Goal: Information Seeking & Learning: Learn about a topic

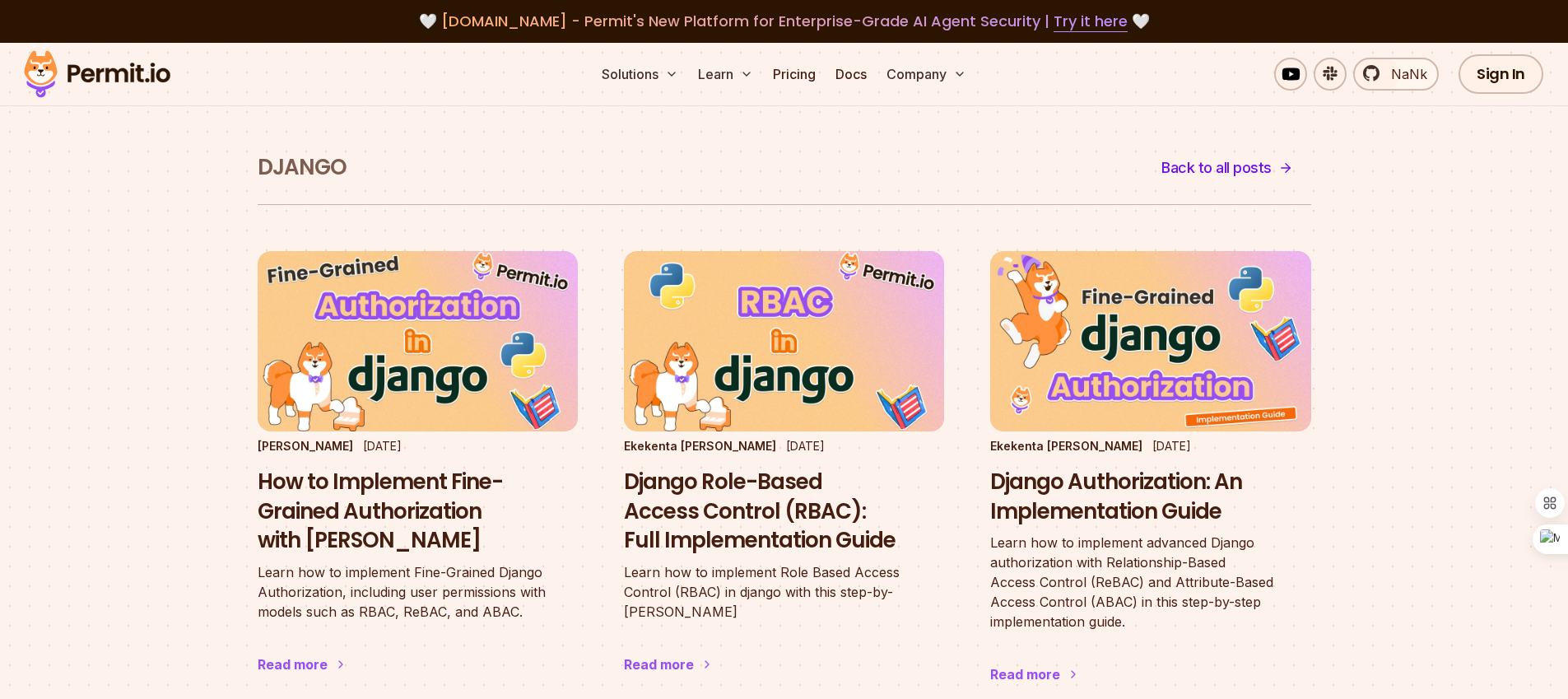
click at [115, 77] on img at bounding box center [97, 74] width 161 height 56
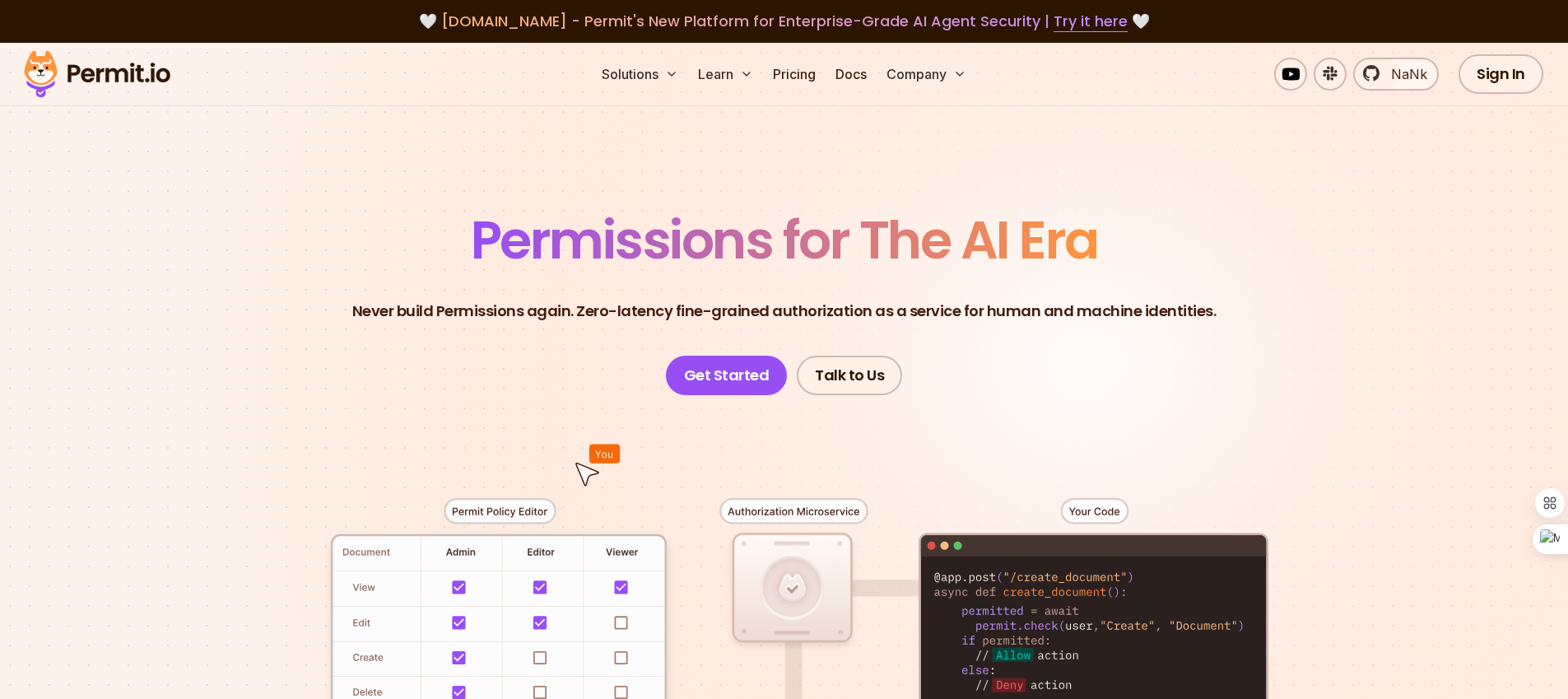
drag, startPoint x: 443, startPoint y: 305, endPoint x: 597, endPoint y: 310, distance: 154.1
click at [598, 310] on p "Never build Permissions again. Zero-latency fine-grained authorization as a ser…" at bounding box center [784, 311] width 864 height 23
click at [545, 310] on p "Never build Permissions again. Zero-latency fine-grained authorization as a ser…" at bounding box center [784, 311] width 864 height 23
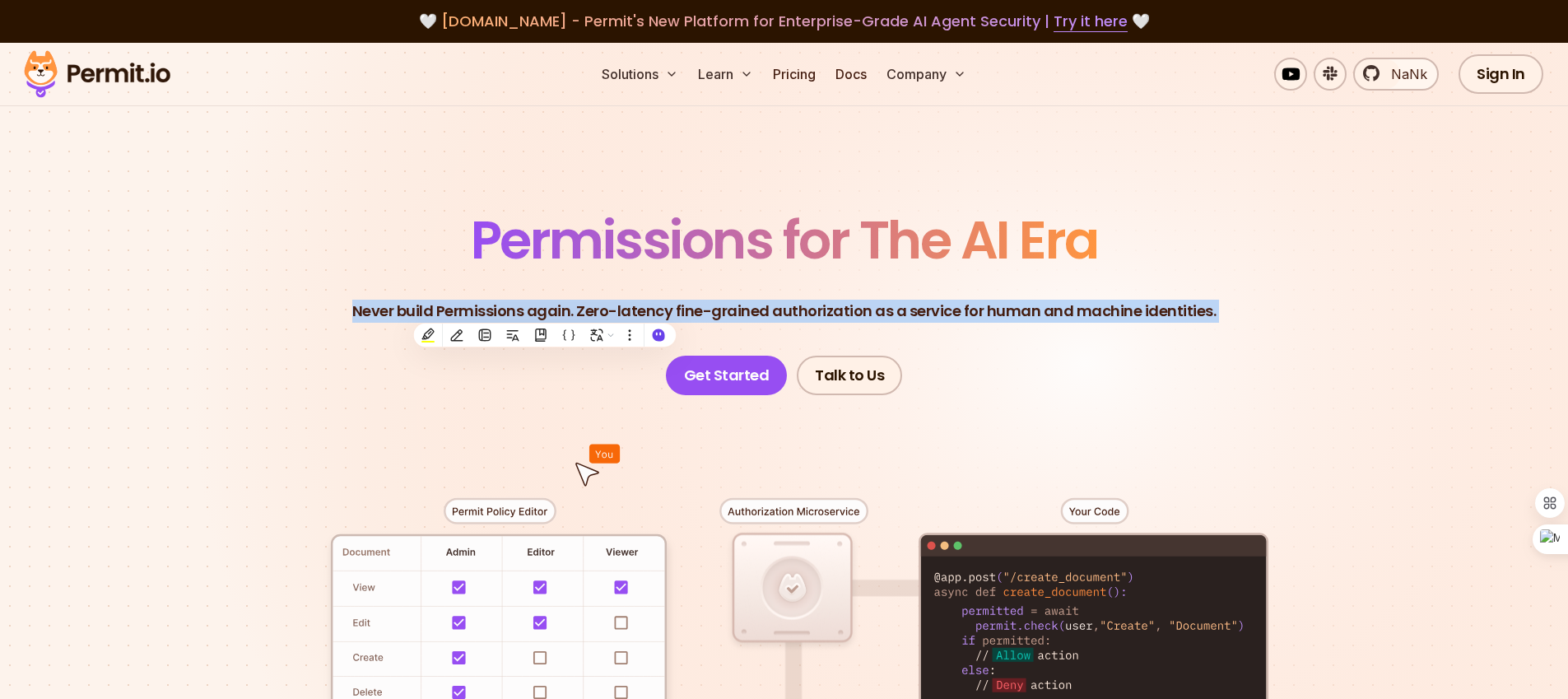
click at [545, 310] on p "Never build Permissions again. Zero-latency fine-grained authorization as a ser…" at bounding box center [784, 311] width 864 height 23
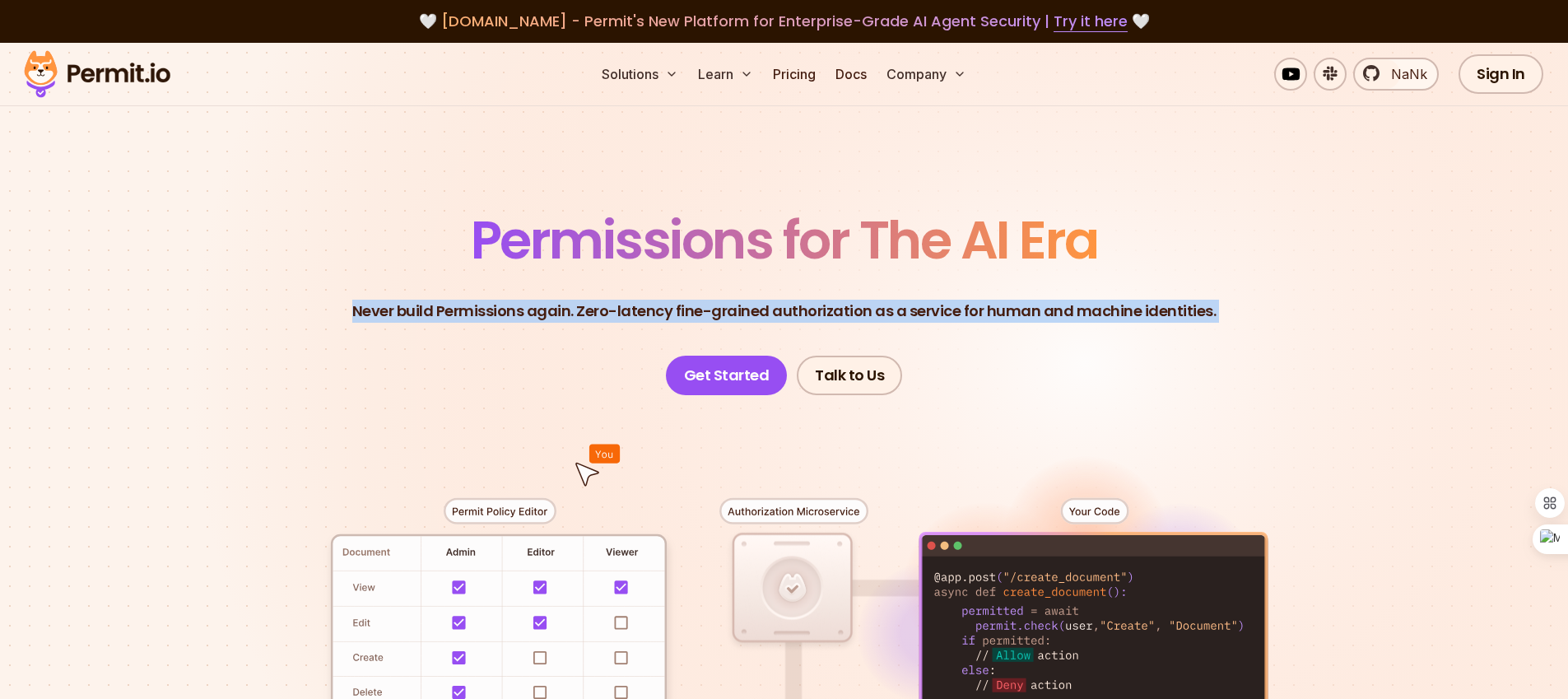
click at [1228, 262] on header "Permissions for The AI Era Never build Permissions again. Zero-latency fine-gra…" at bounding box center [784, 305] width 1152 height 181
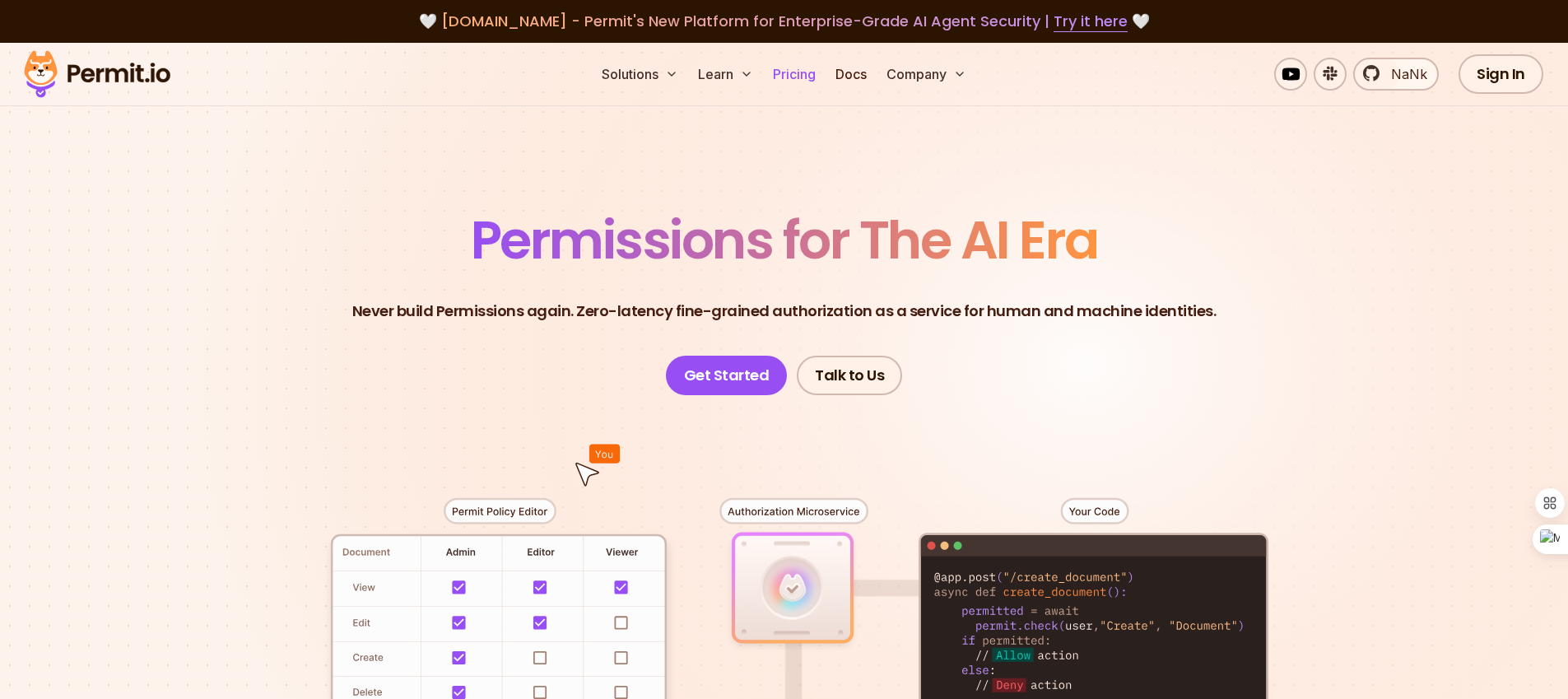
click at [803, 72] on link "Pricing" at bounding box center [794, 74] width 56 height 33
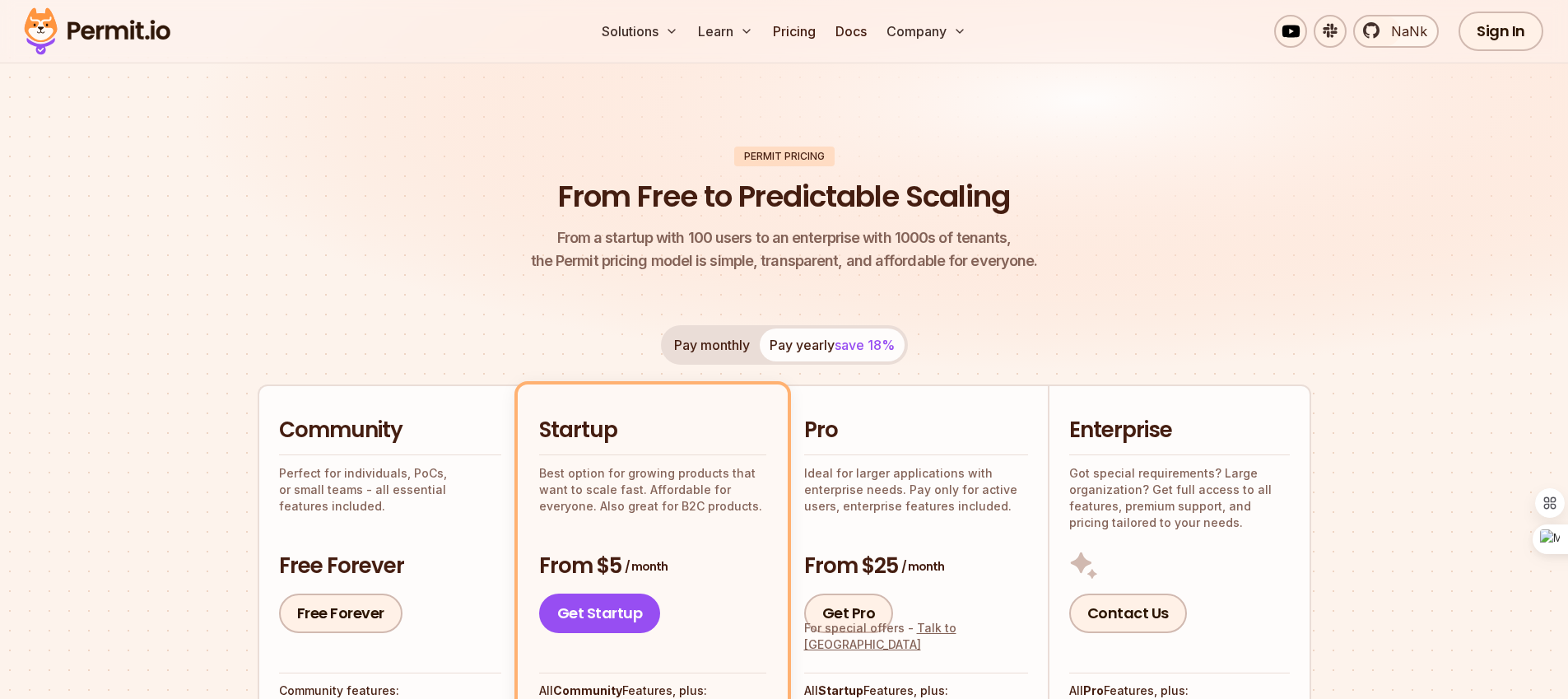
scroll to position [203, 0]
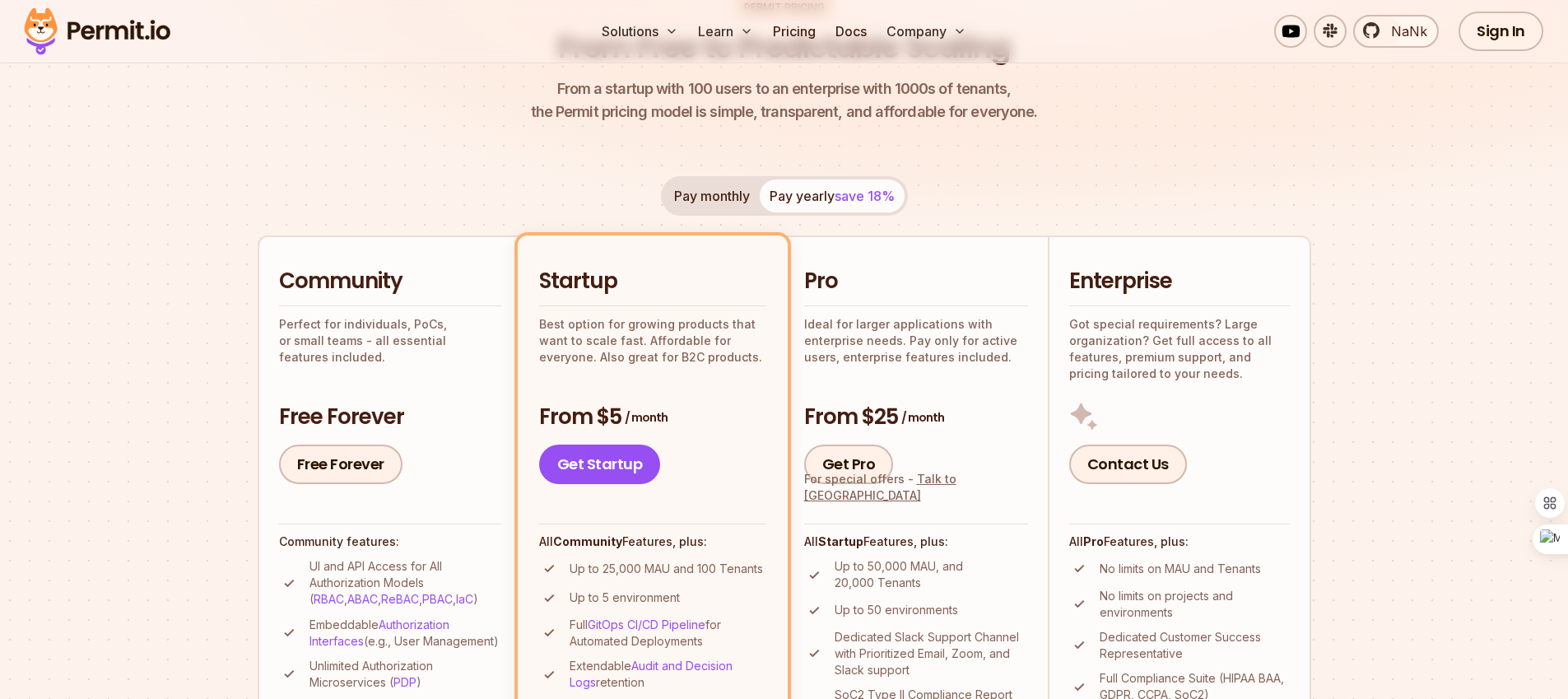
drag, startPoint x: 337, startPoint y: 331, endPoint x: 456, endPoint y: 330, distance: 119.0
click at [456, 330] on p "Perfect for individuals, PoCs, or small teams - all essential features included." at bounding box center [390, 341] width 222 height 49
drag, startPoint x: 316, startPoint y: 342, endPoint x: 273, endPoint y: 324, distance: 46.6
click at [273, 324] on li "Community Perfect for individuals, PoCs, or small teams - all essential feature…" at bounding box center [389, 547] width 263 height 623
click at [450, 356] on div "Community Perfect for individuals, PoCs, or small teams - all essential feature…" at bounding box center [390, 375] width 222 height 217
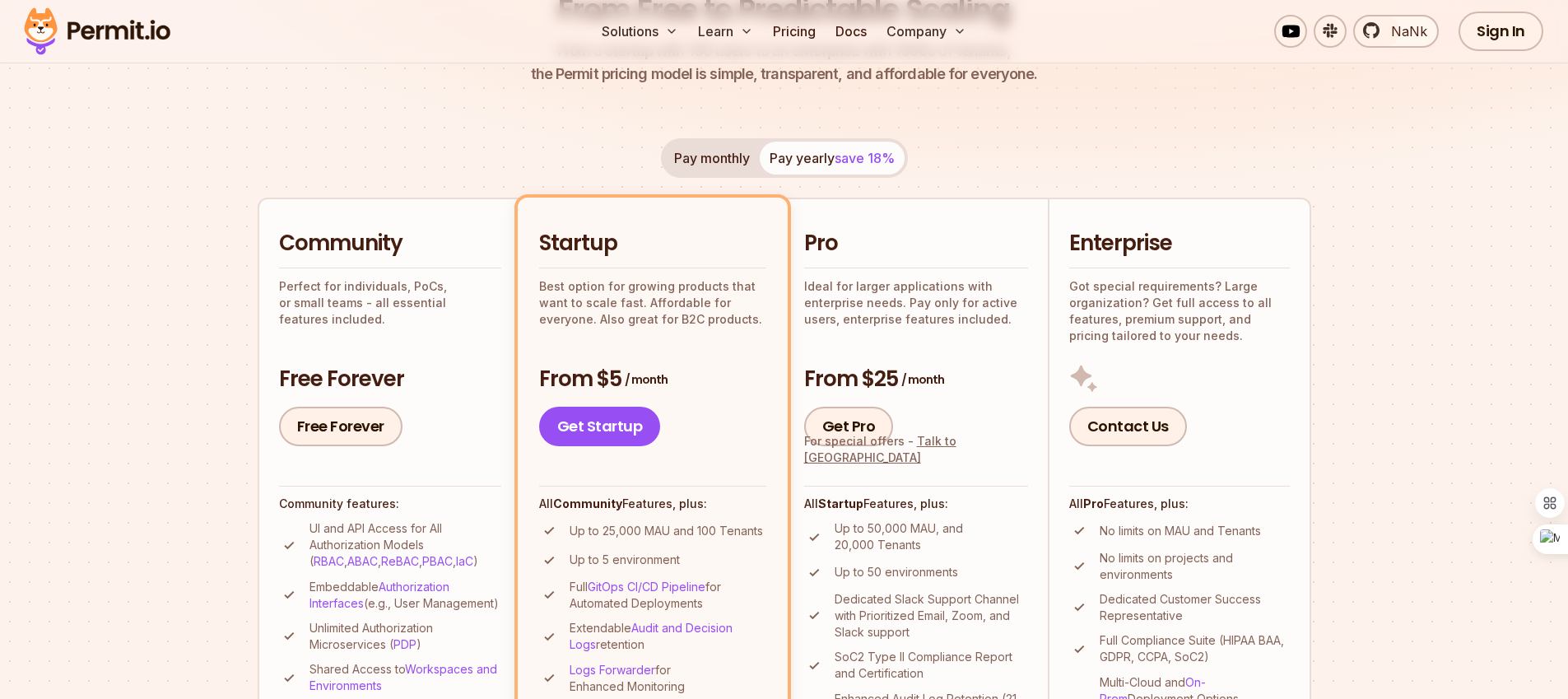
scroll to position [370, 0]
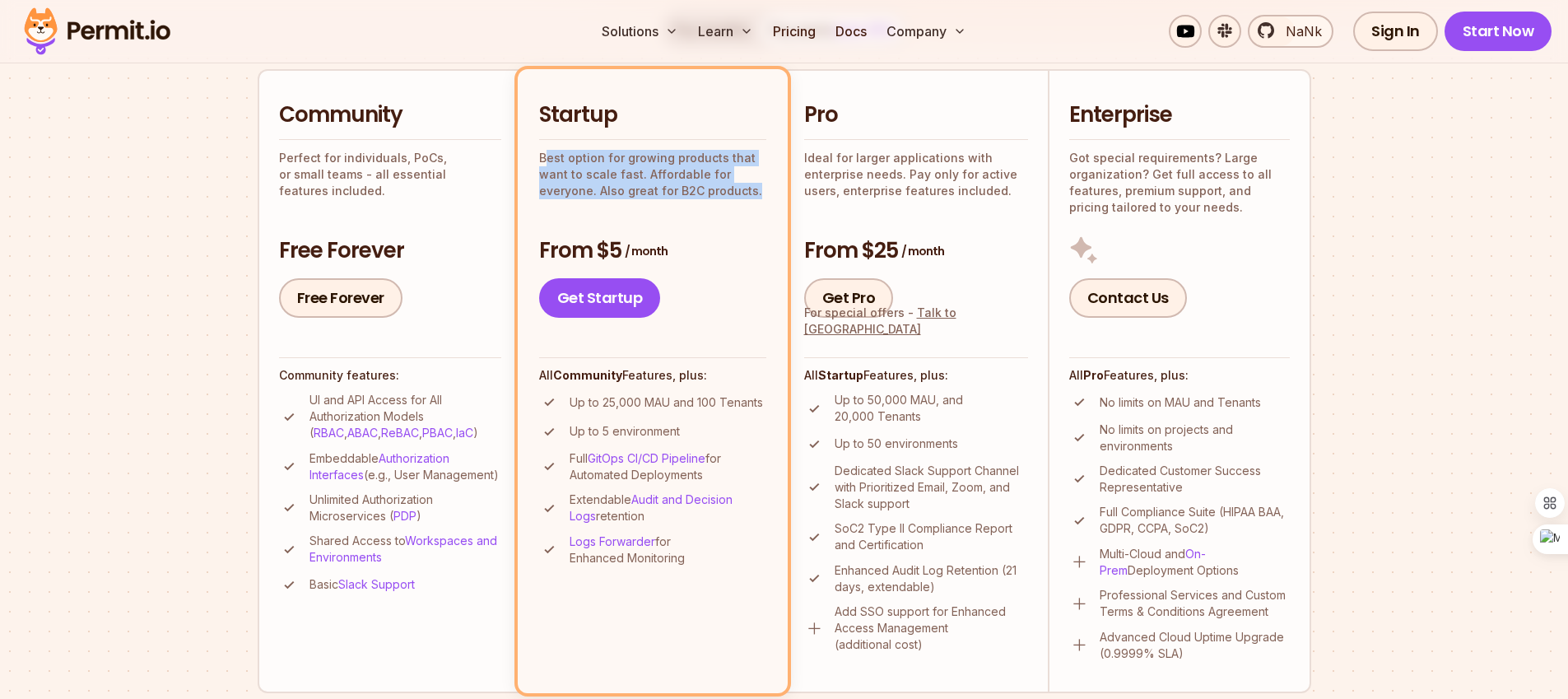
drag, startPoint x: 305, startPoint y: 461, endPoint x: 422, endPoint y: 493, distance: 121.3
click at [422, 483] on li "Embeddable Authorization Interfaces (e.g., User Management)" at bounding box center [390, 467] width 222 height 33
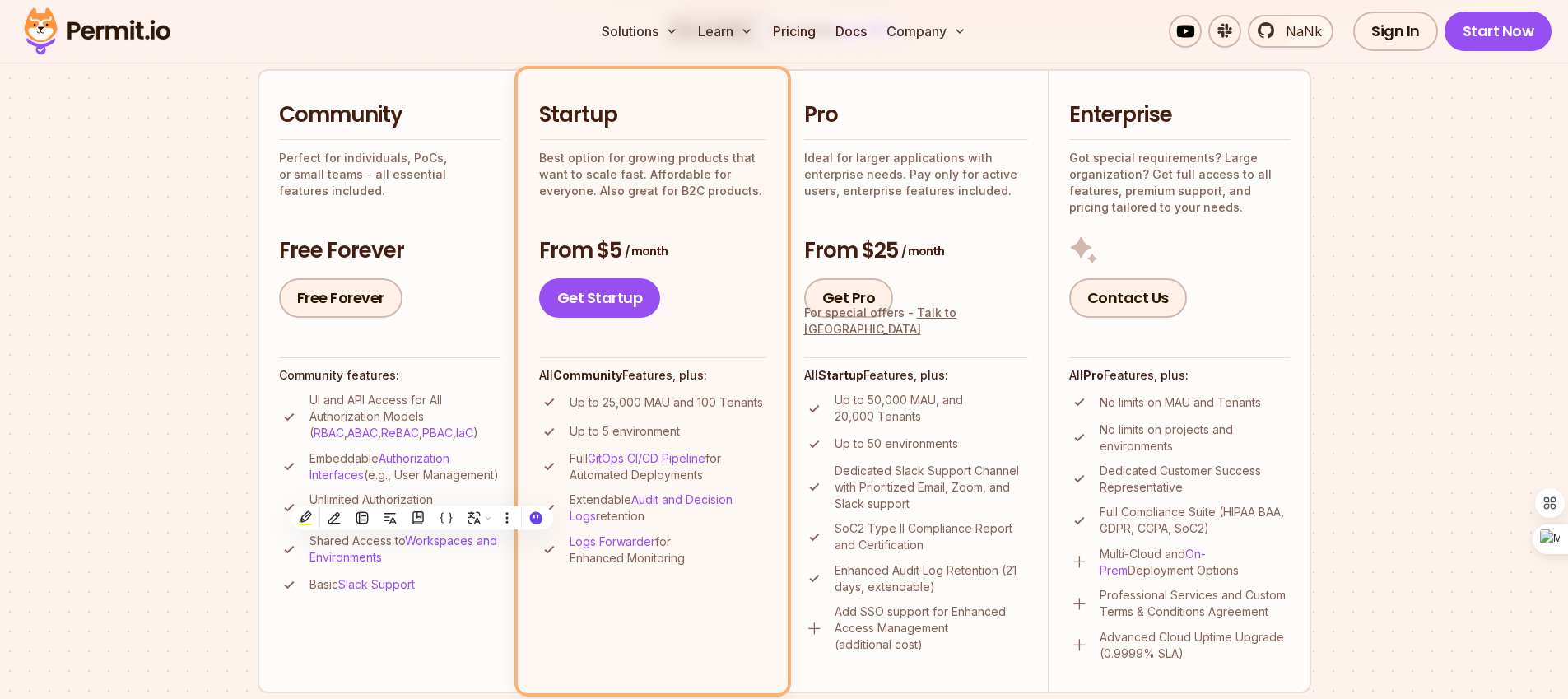
click at [140, 527] on section "Permit Pricing From Free to Predictable Scaling From a startup with 100 users t…" at bounding box center [784, 564] width 1568 height 1782
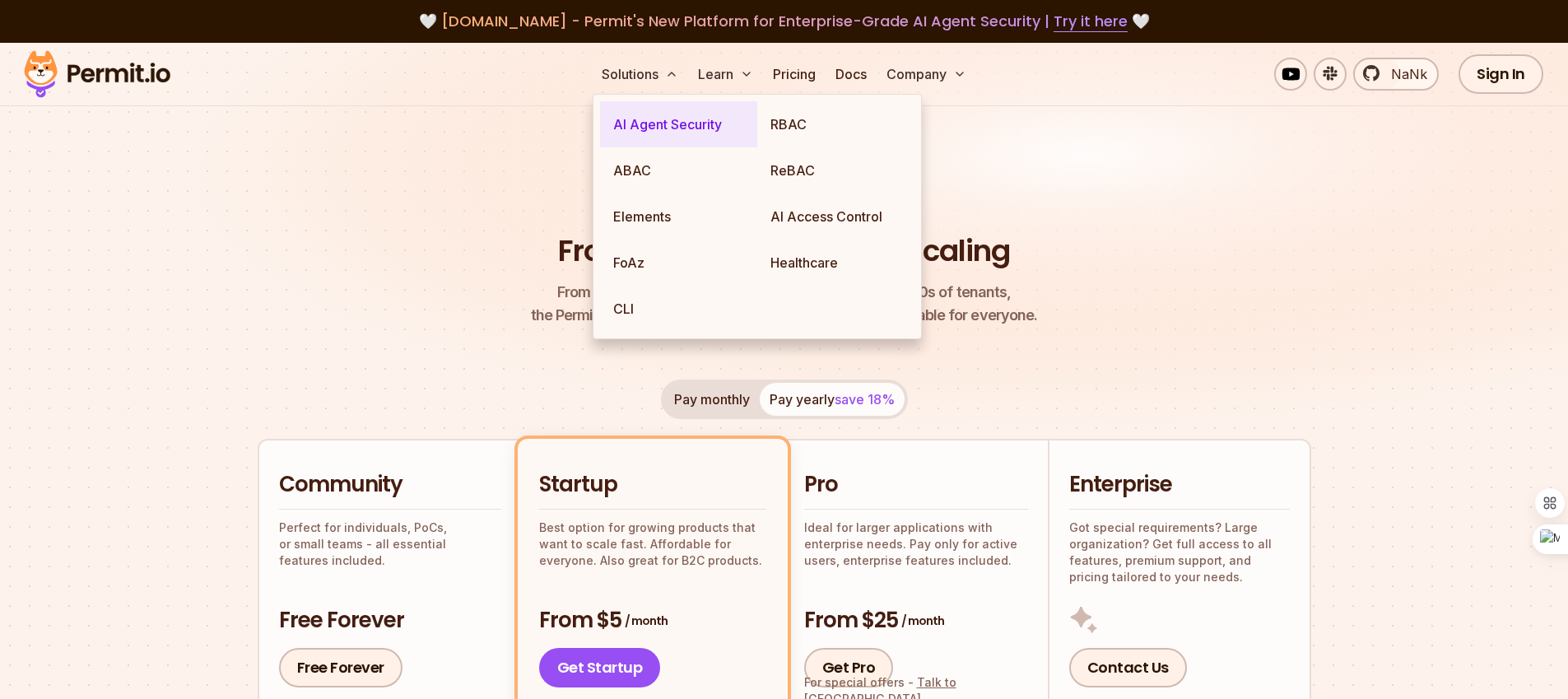
click at [653, 124] on link "AI Agent Security" at bounding box center [678, 124] width 157 height 46
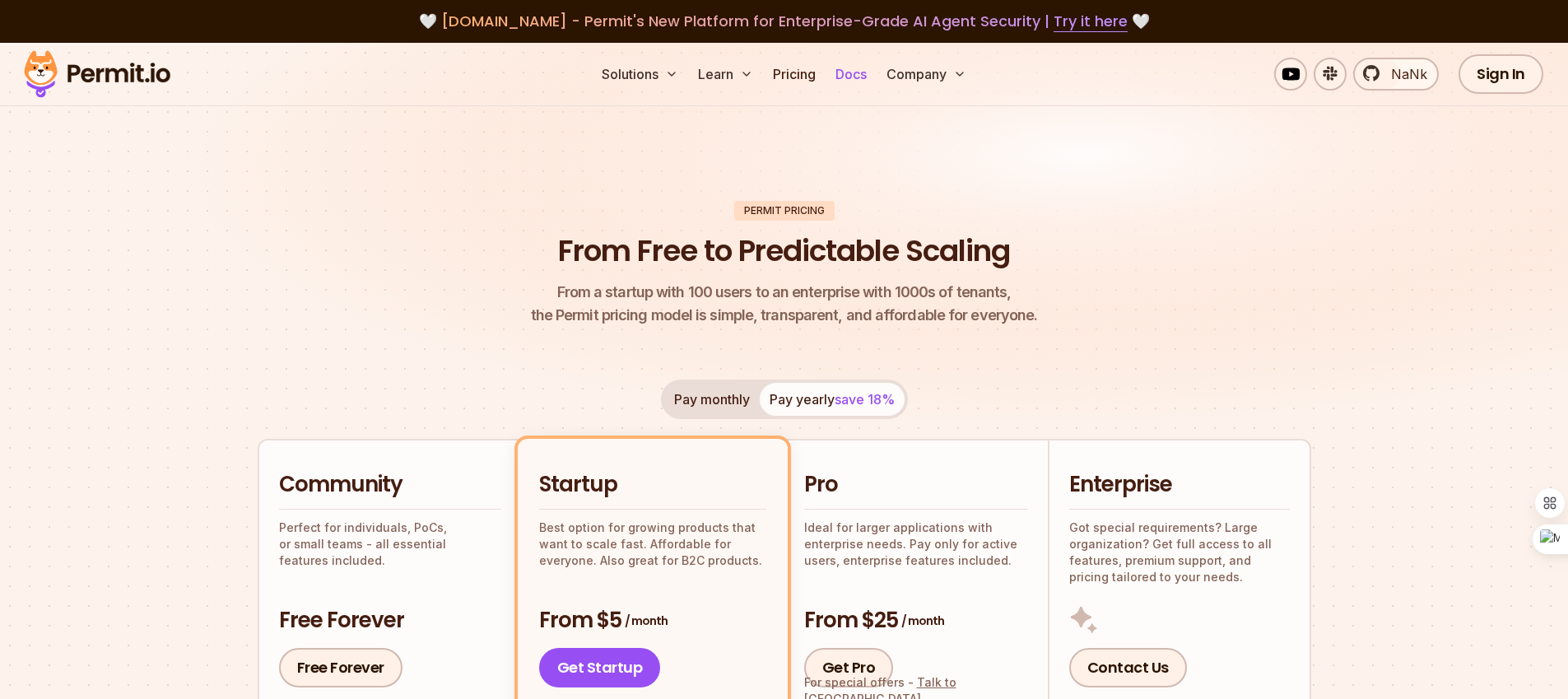
click at [849, 77] on link "Docs" at bounding box center [851, 74] width 44 height 33
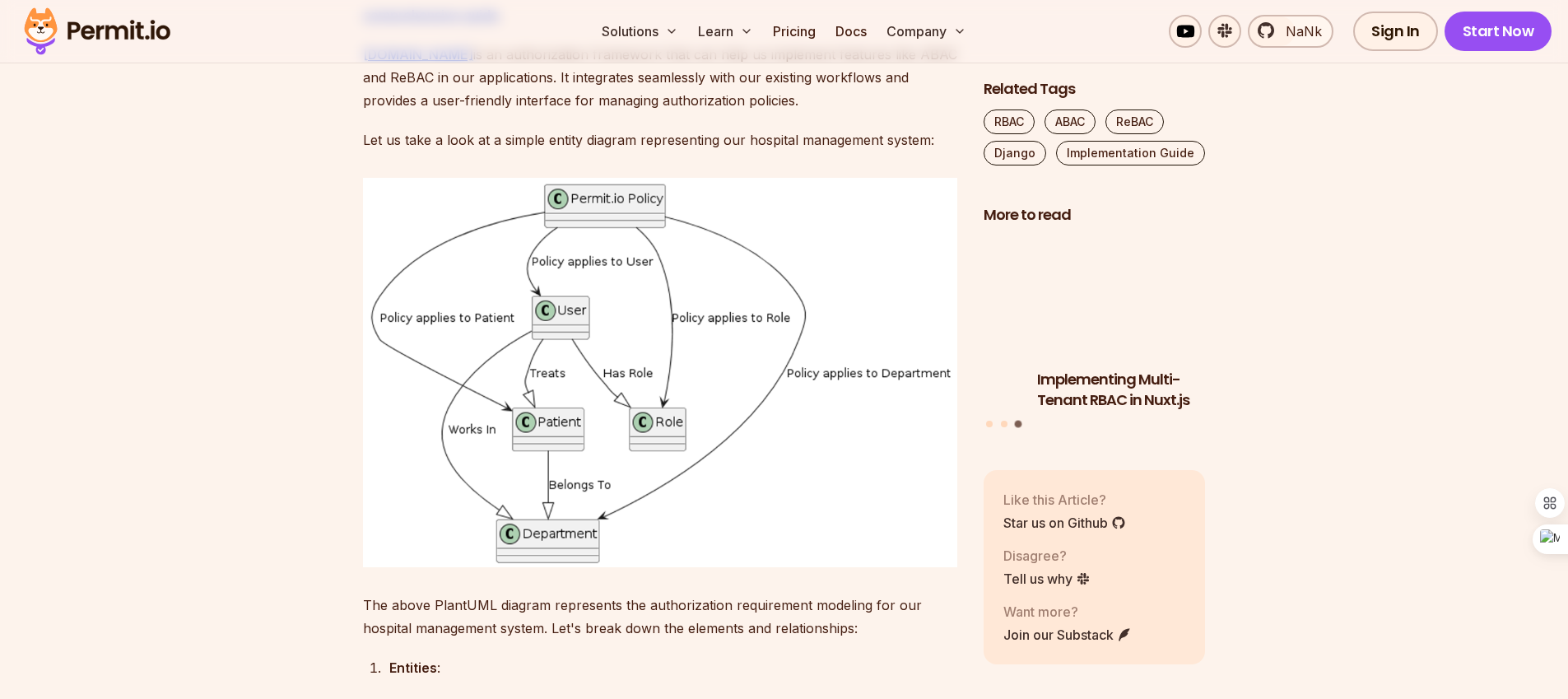
scroll to position [5682, 0]
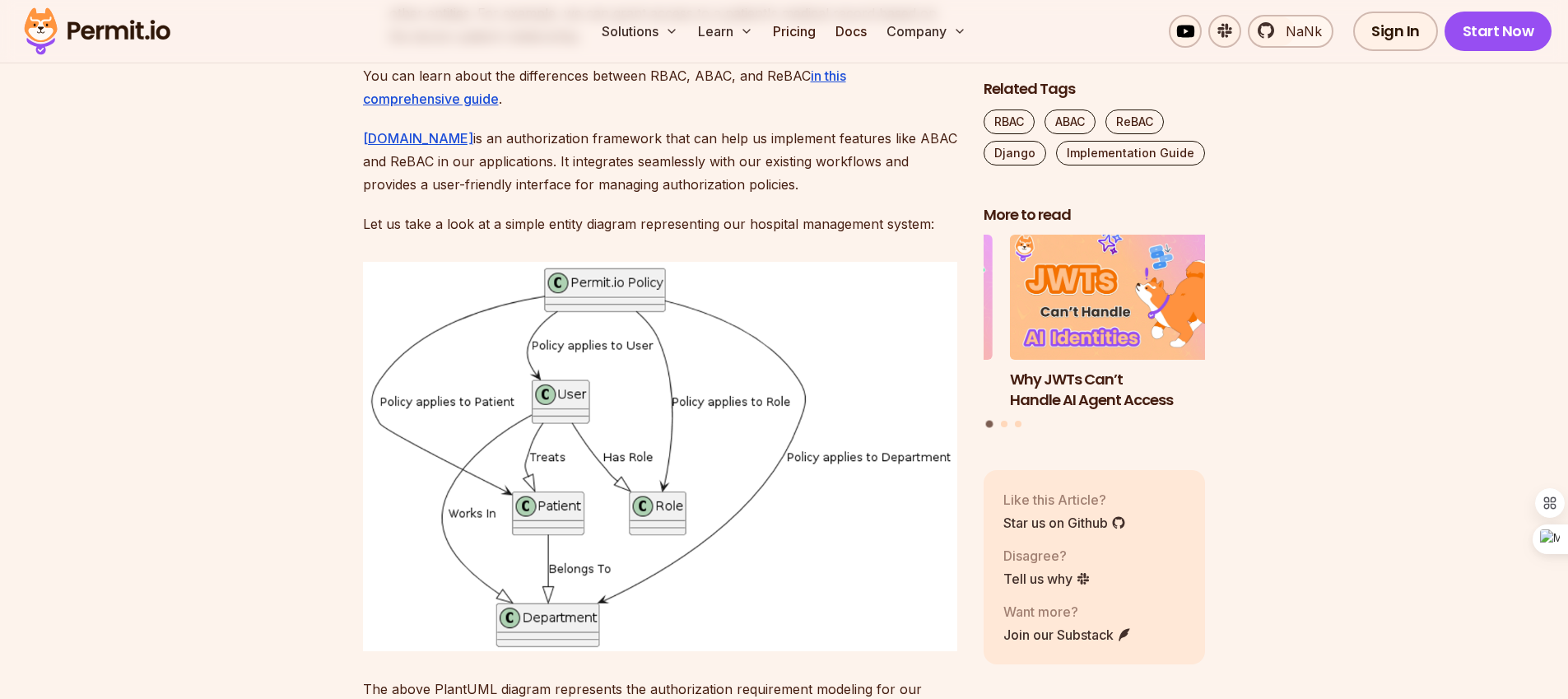
drag, startPoint x: 436, startPoint y: 278, endPoint x: 734, endPoint y: 283, distance: 298.0
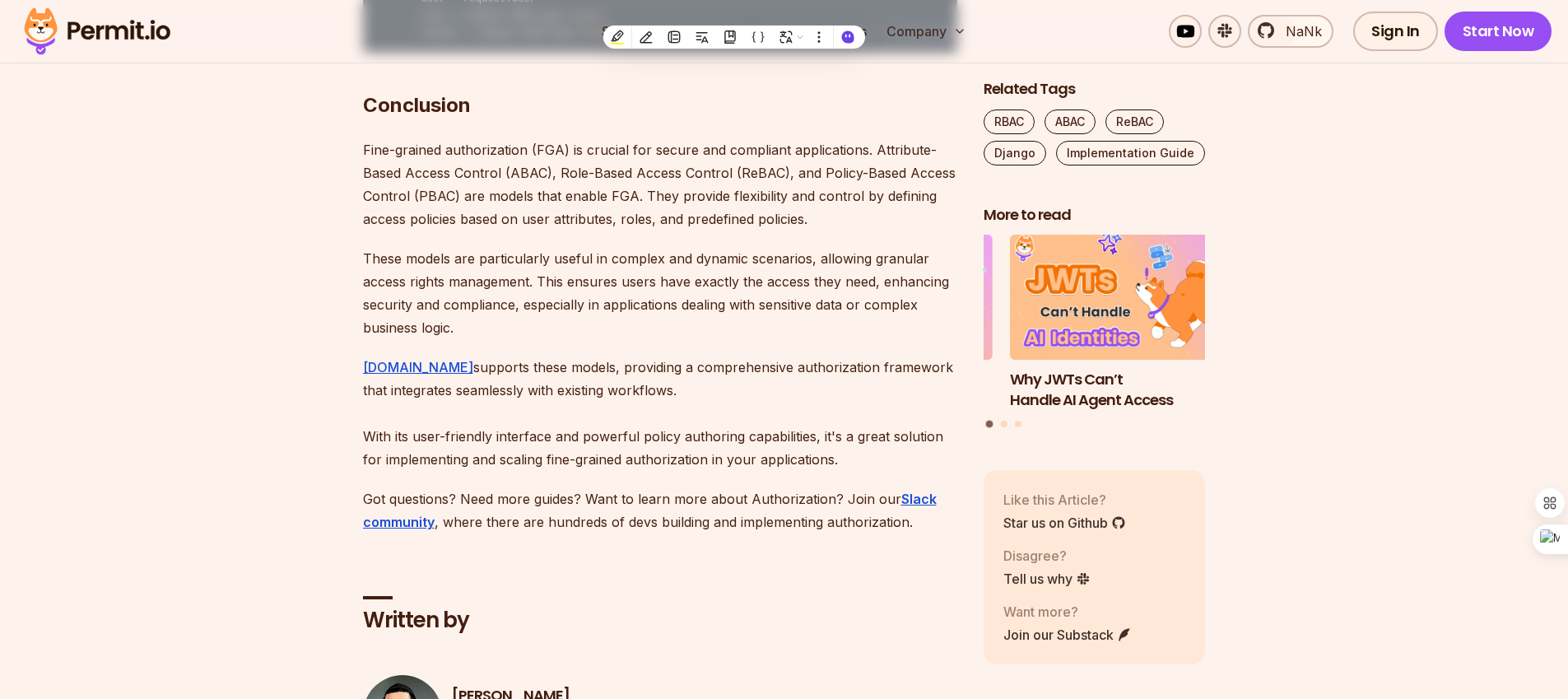
scroll to position [25878, 0]
